Goal: Information Seeking & Learning: Learn about a topic

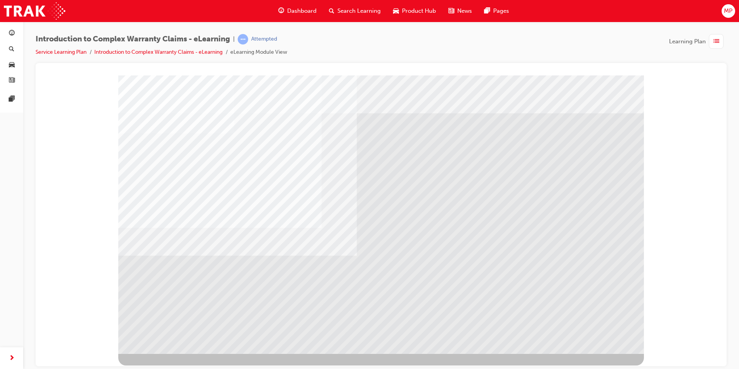
drag, startPoint x: 592, startPoint y: 335, endPoint x: 586, endPoint y: 330, distance: 7.7
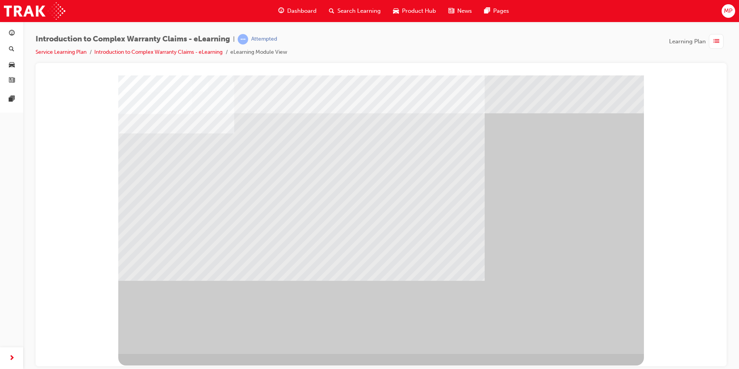
drag, startPoint x: 345, startPoint y: 242, endPoint x: 349, endPoint y: 242, distance: 3.9
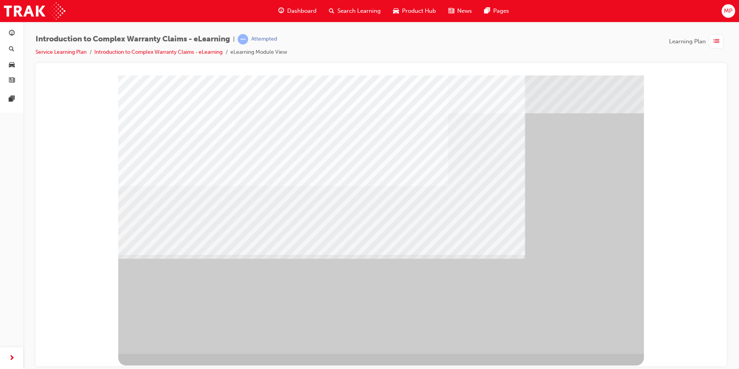
drag, startPoint x: 606, startPoint y: 337, endPoint x: 617, endPoint y: 287, distance: 50.6
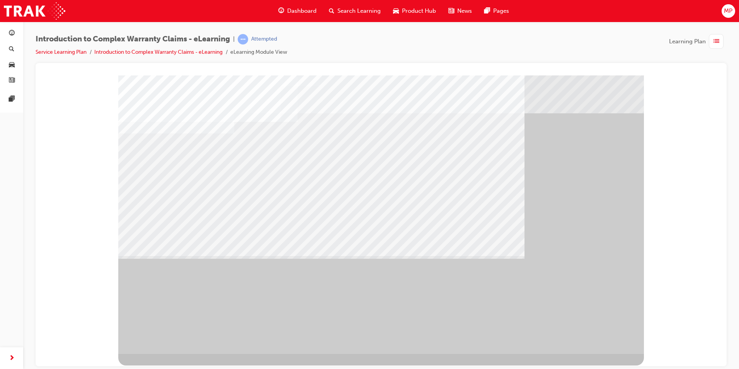
drag, startPoint x: 604, startPoint y: 333, endPoint x: 595, endPoint y: 308, distance: 26.2
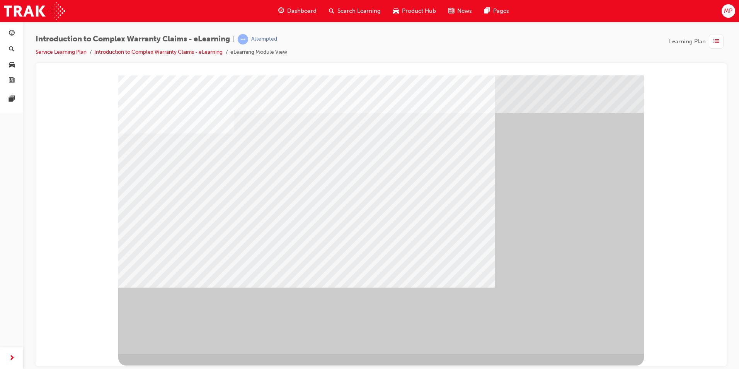
drag, startPoint x: 599, startPoint y: 331, endPoint x: 594, endPoint y: 308, distance: 23.8
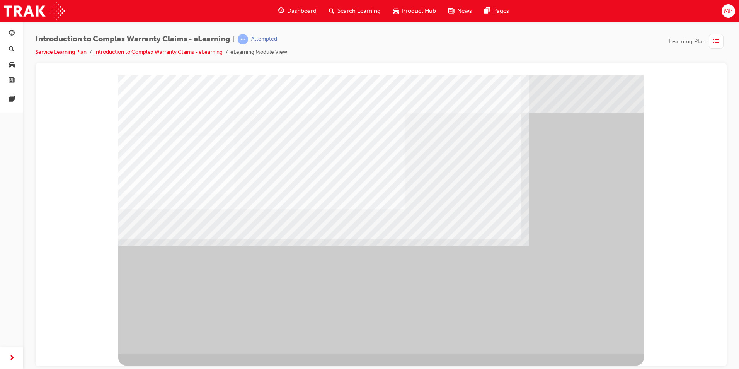
drag, startPoint x: 228, startPoint y: 268, endPoint x: 244, endPoint y: 269, distance: 16.7
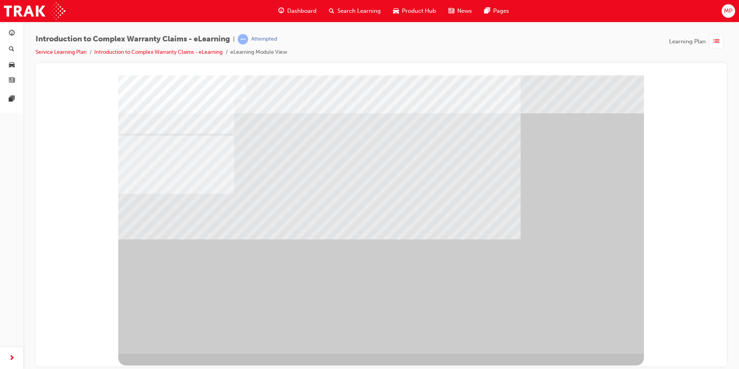
drag, startPoint x: 461, startPoint y: 201, endPoint x: 470, endPoint y: 206, distance: 10.7
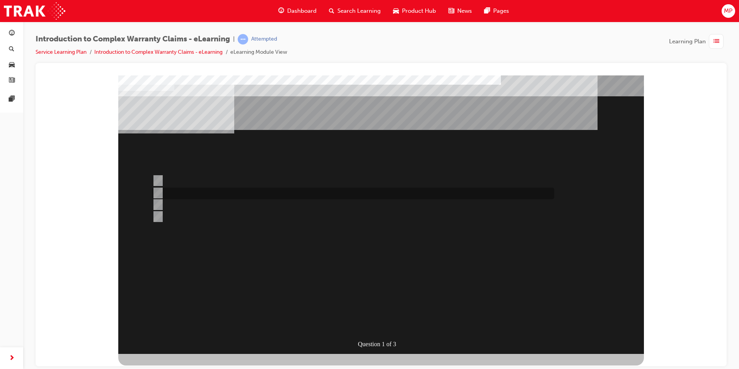
click at [156, 191] on input "The majority of WINPAQ Claims processed are for TSA reimbursement." at bounding box center [156, 193] width 9 height 9
radio input "true"
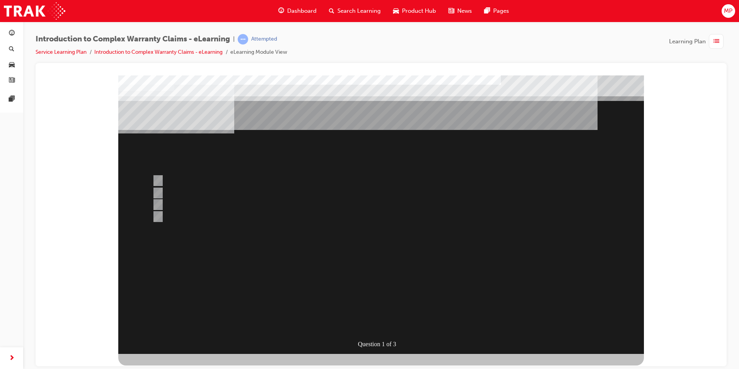
click at [158, 215] on div at bounding box center [381, 214] width 526 height 278
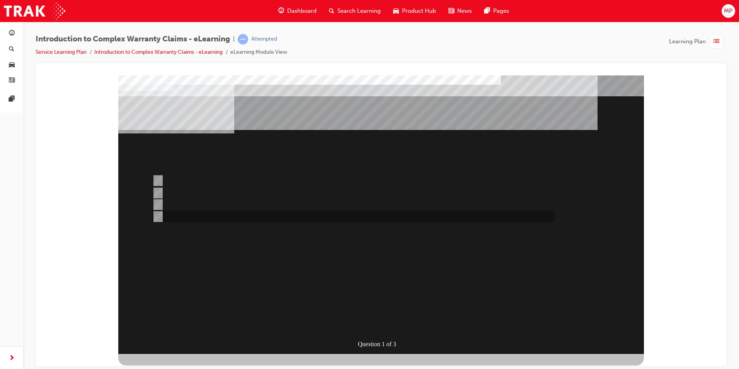
click at [159, 214] on input "WINPAQ auto-processes greater than 75% of all Warranty Claims in put by dealers." at bounding box center [156, 216] width 9 height 9
radio input "true"
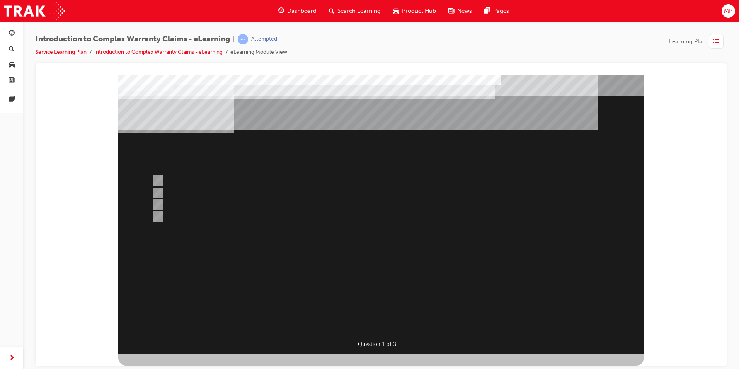
click at [158, 203] on div at bounding box center [381, 214] width 526 height 278
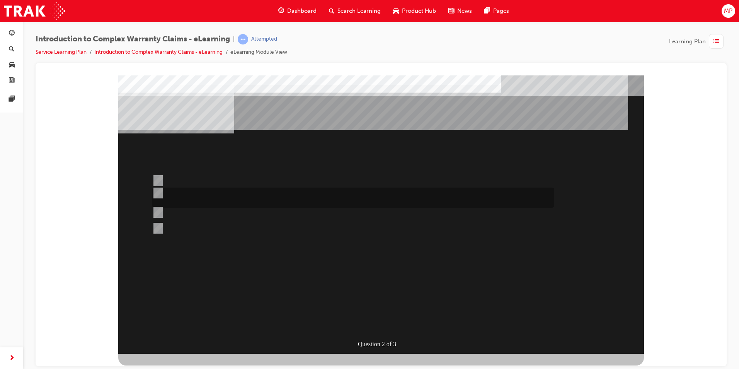
click at [156, 191] on input "Correct and consistent data input throughout the Claim ensures that costs are a…" at bounding box center [156, 193] width 9 height 9
radio input "true"
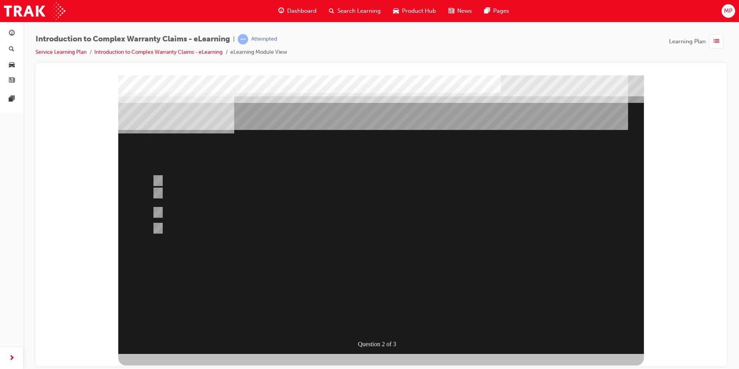
click at [390, 322] on div at bounding box center [381, 214] width 526 height 278
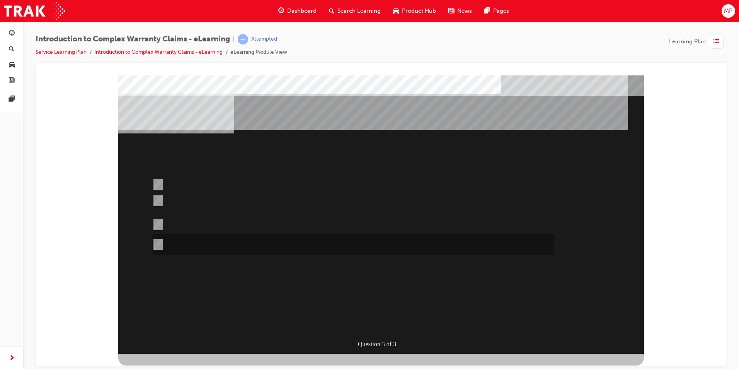
click at [158, 243] on input "Where most Operation Code combinations have to use the same base operation code…" at bounding box center [156, 244] width 9 height 9
radio input "true"
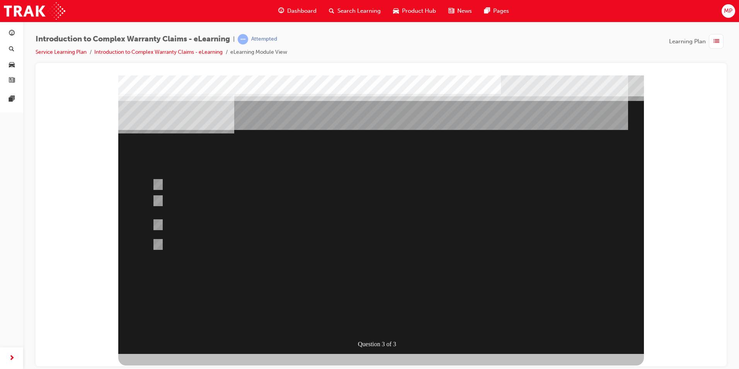
click at [156, 223] on div at bounding box center [381, 214] width 526 height 278
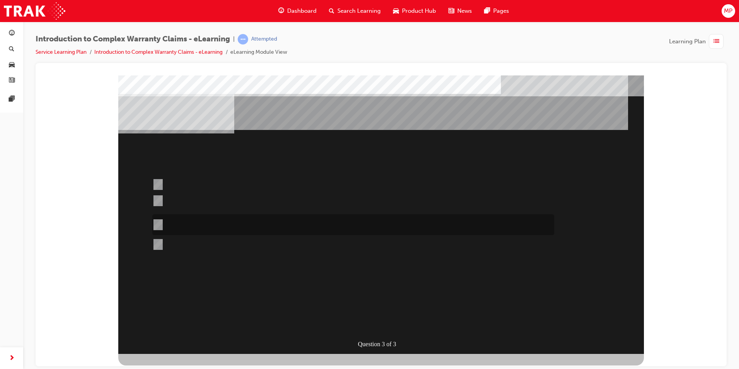
click at [158, 226] on input "Operation codes that end in 99 can be used to replace other operation code comb…" at bounding box center [156, 224] width 9 height 9
radio input "true"
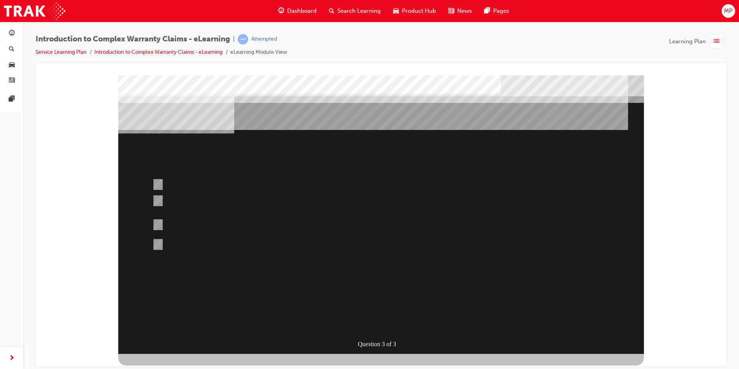
click at [381, 319] on div at bounding box center [381, 214] width 526 height 278
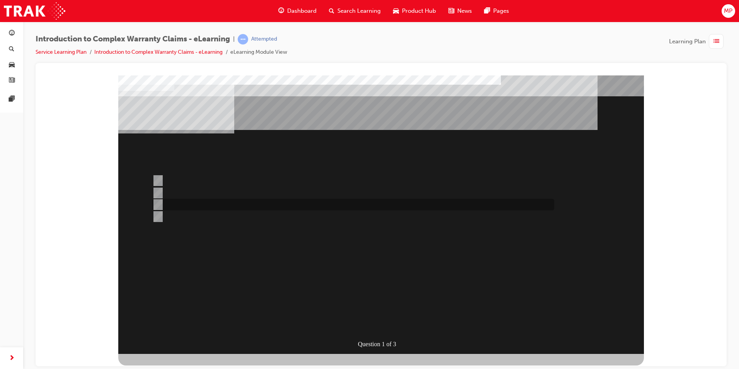
click at [158, 203] on input "Claim entry details are important to ensure costs are recovered from the correc…" at bounding box center [156, 204] width 9 height 9
radio input "true"
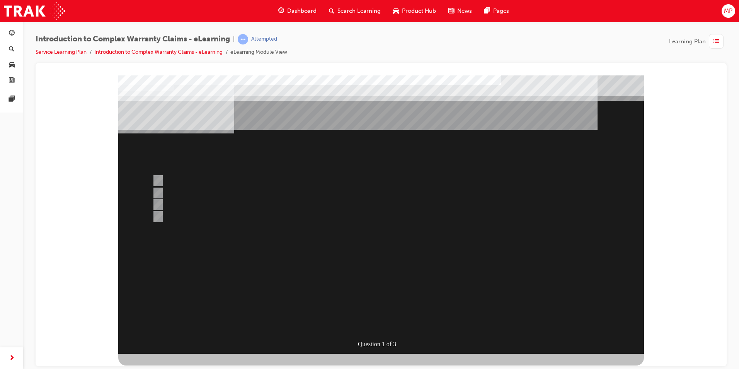
click at [157, 181] on div at bounding box center [381, 214] width 526 height 278
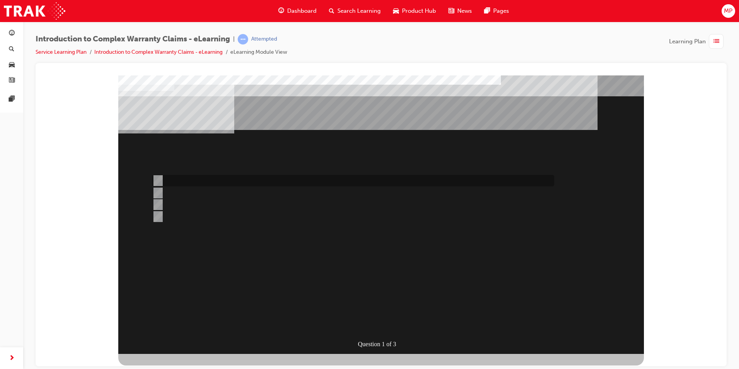
click at [158, 180] on input "All claim data input fields are sent to TMC for adjudication." at bounding box center [156, 180] width 9 height 9
radio input "true"
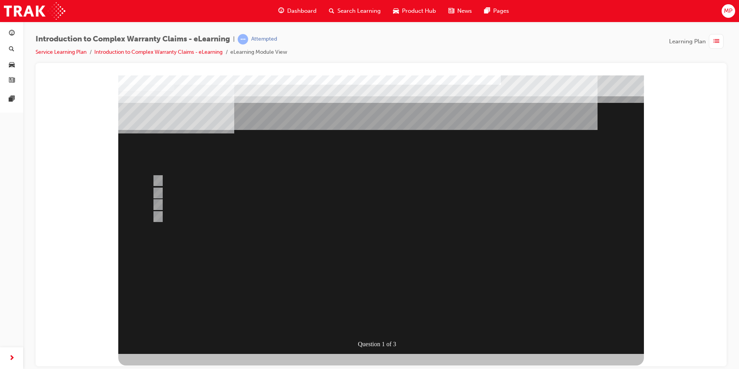
click at [384, 324] on div at bounding box center [381, 214] width 526 height 278
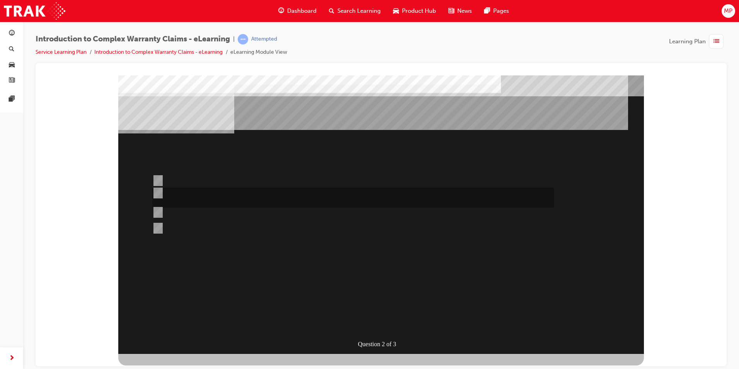
click at [155, 192] on input "Correct and consistent data input throughout the Claim ensures that costs are a…" at bounding box center [156, 193] width 9 height 9
radio input "true"
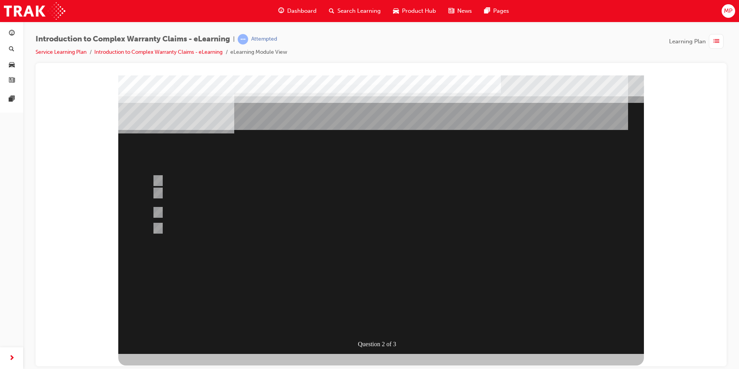
click at [363, 267] on div at bounding box center [381, 214] width 526 height 278
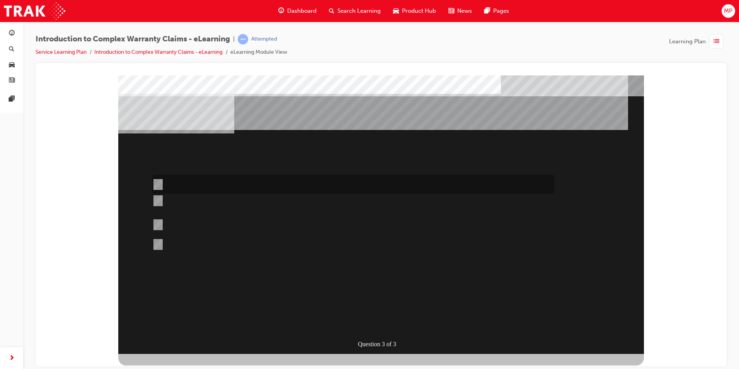
click at [159, 181] on input "Operation codes with a 7th character of “N through to Y” are known as “Varied W…" at bounding box center [156, 184] width 9 height 9
radio input "true"
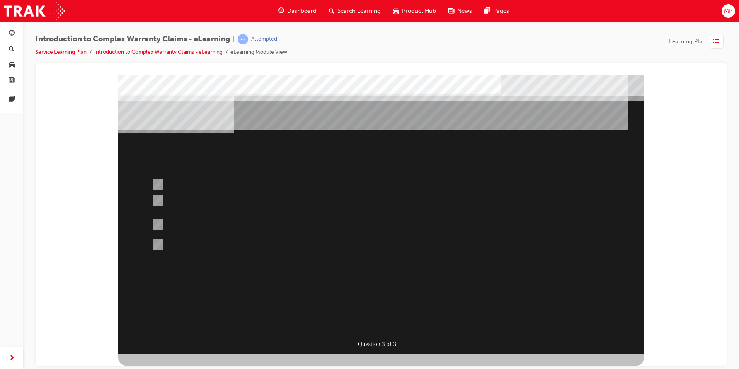
click at [158, 197] on div at bounding box center [381, 214] width 526 height 278
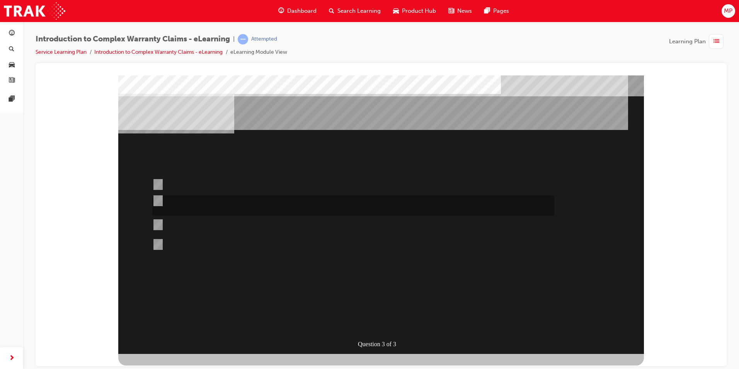
click at [158, 197] on input "Operation codes with a 7th character of “A through to M (& 0 through to 2)” are…" at bounding box center [156, 200] width 9 height 9
radio input "true"
click at [371, 322] on div at bounding box center [381, 214] width 526 height 278
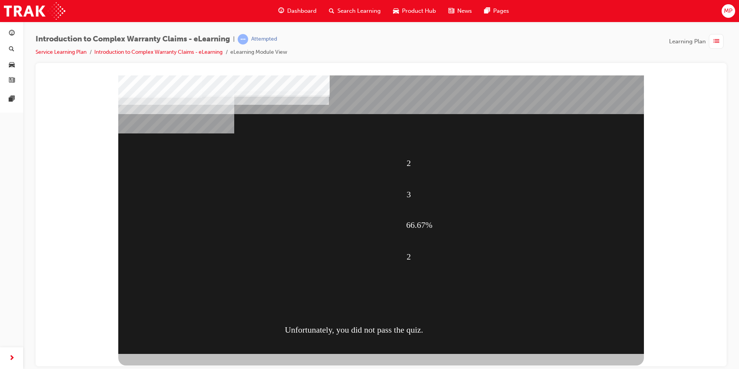
drag, startPoint x: 390, startPoint y: 300, endPoint x: 452, endPoint y: 261, distance: 73.2
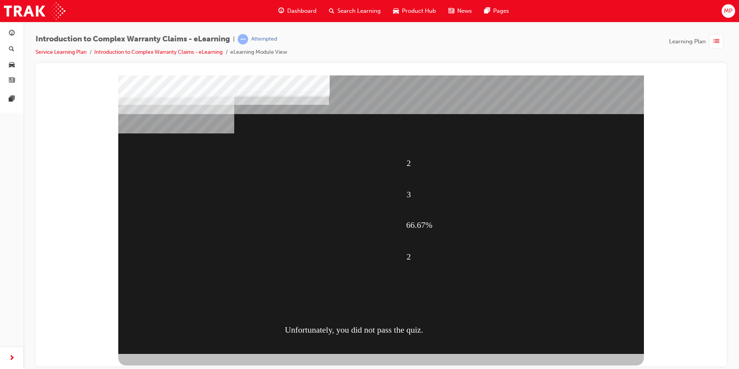
drag, startPoint x: 400, startPoint y: 303, endPoint x: 420, endPoint y: 280, distance: 30.9
